Goal: Book appointment/travel/reservation

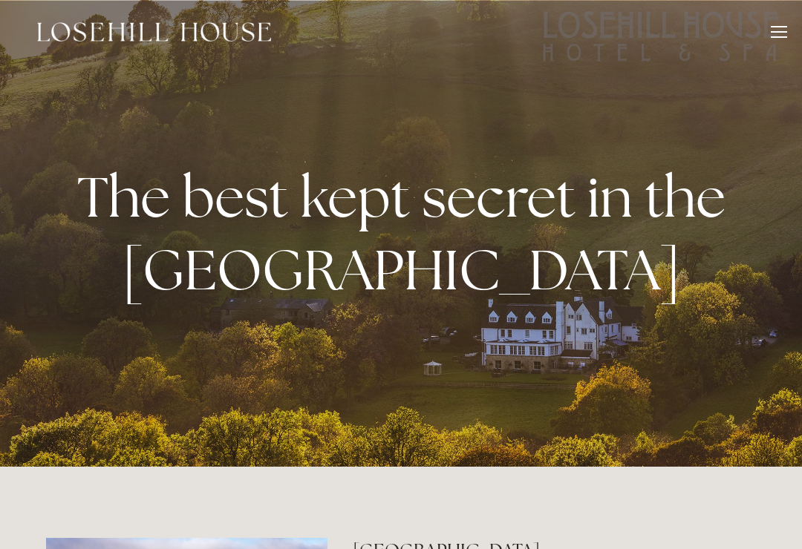
click at [777, 33] on div at bounding box center [779, 34] width 16 height 16
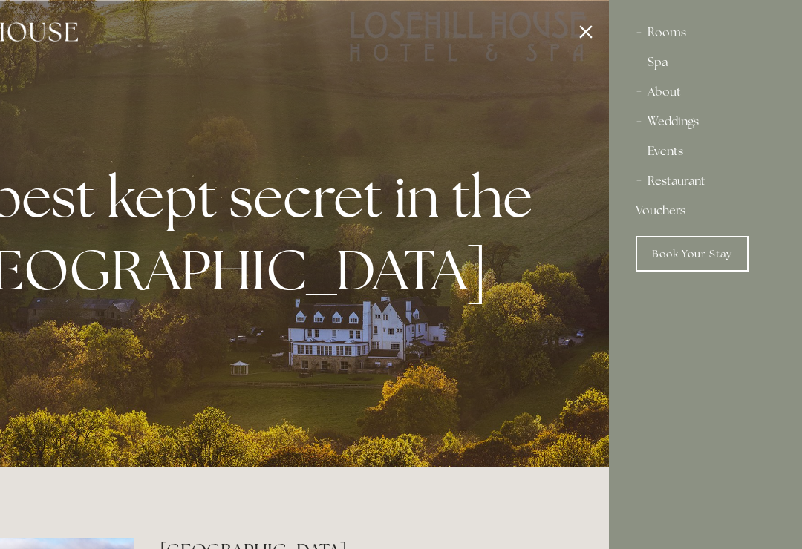
click at [587, 26] on div at bounding box center [208, 274] width 802 height 549
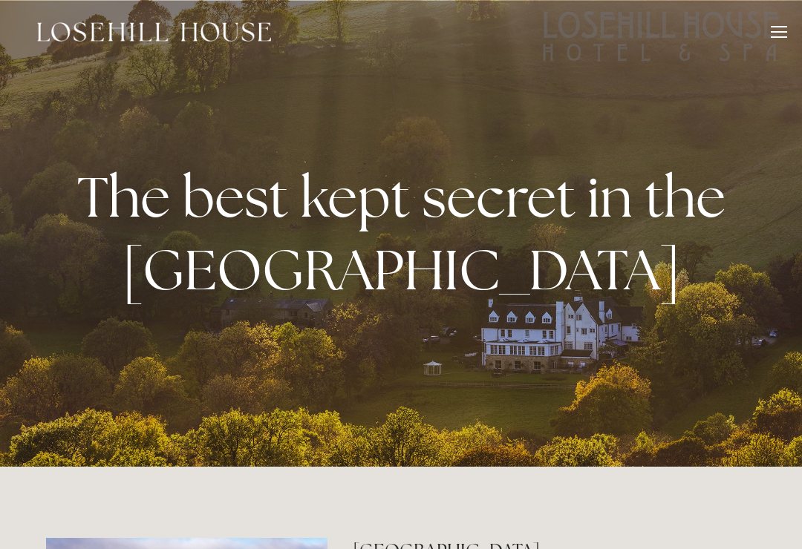
click at [778, 35] on div at bounding box center [779, 34] width 16 height 16
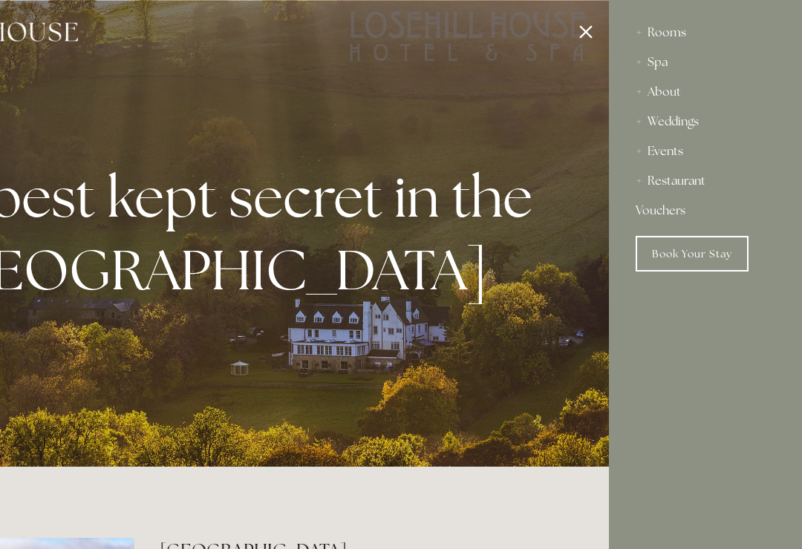
click at [667, 33] on div "Rooms" at bounding box center [706, 33] width 140 height 30
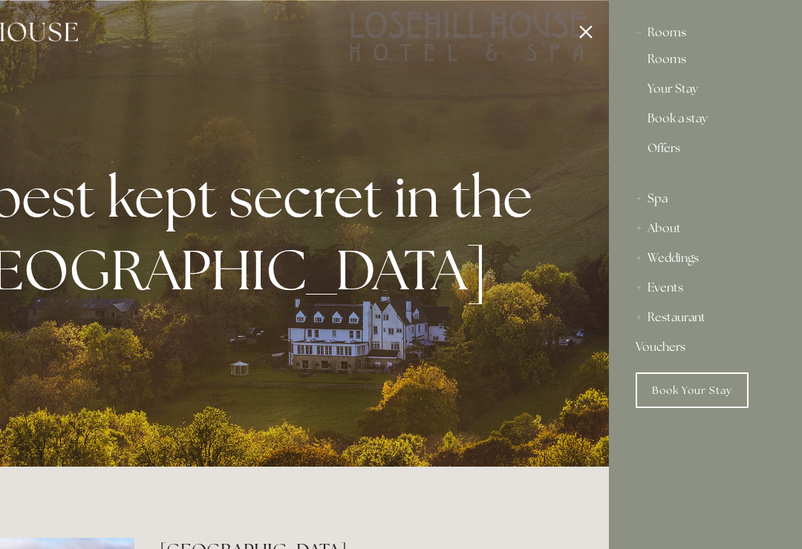
click at [670, 150] on link "Offers" at bounding box center [705, 155] width 116 height 24
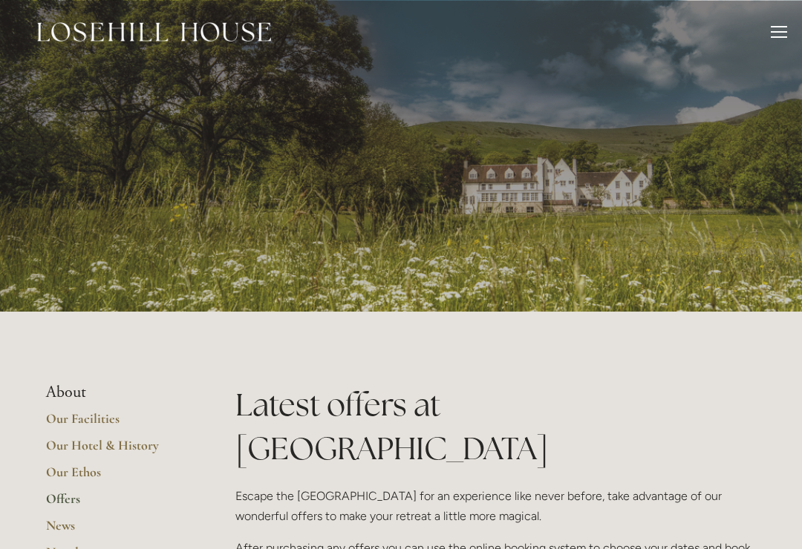
click at [777, 34] on div at bounding box center [779, 34] width 16 height 16
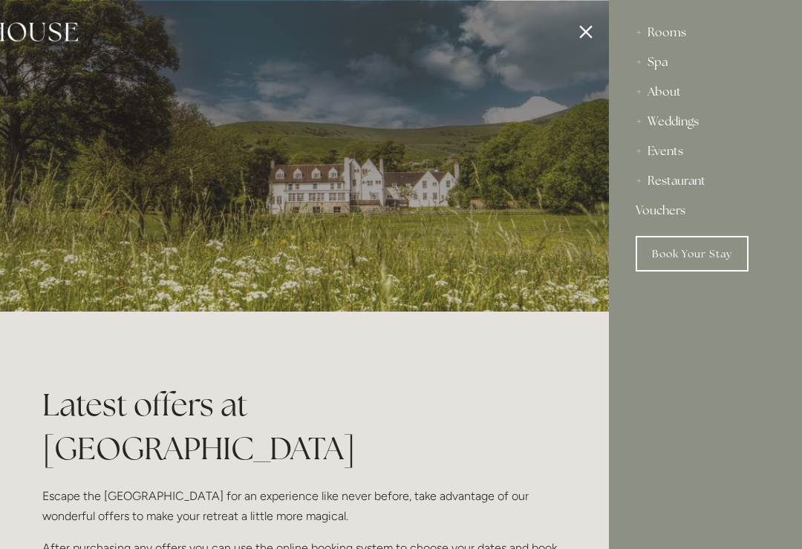
click at [696, 255] on link "Book Your Stay" at bounding box center [692, 254] width 113 height 36
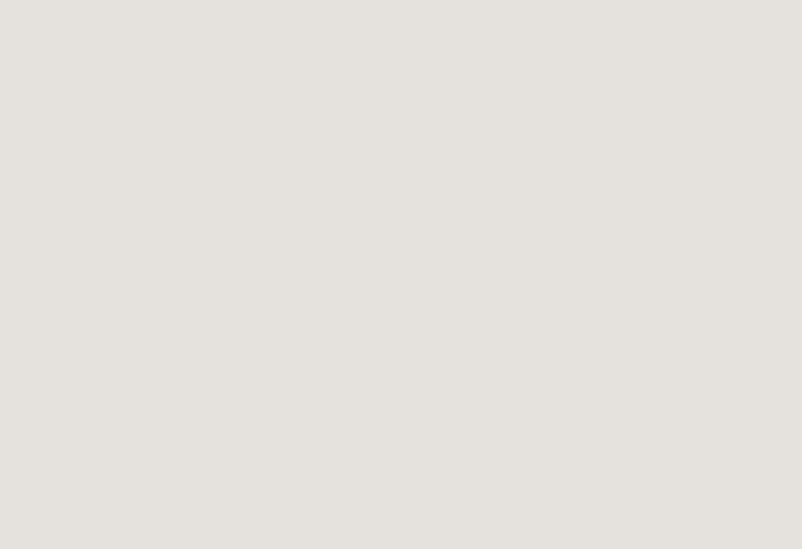
scroll to position [1296, 0]
